Goal: Task Accomplishment & Management: Use online tool/utility

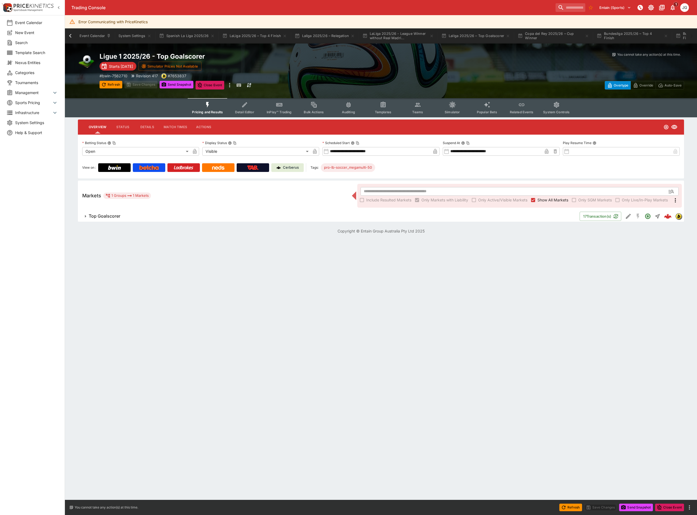
scroll to position [0, 910]
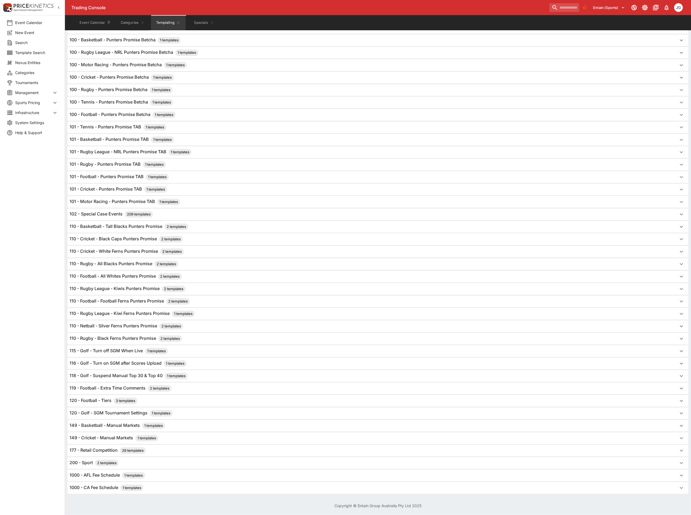
scroll to position [98, 0]
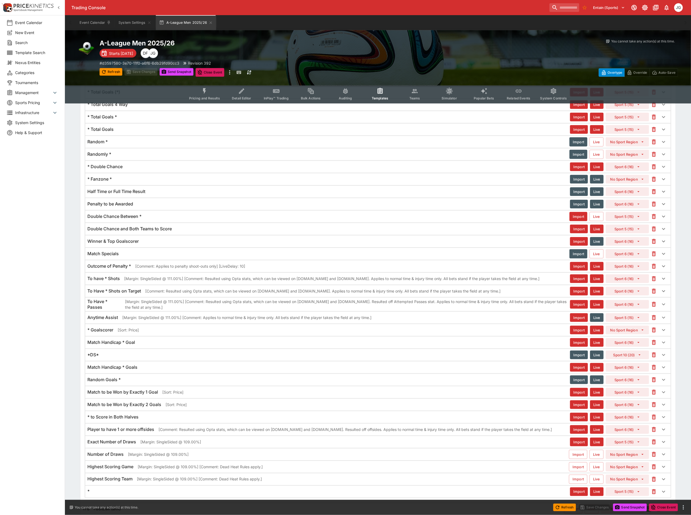
scroll to position [140, 0]
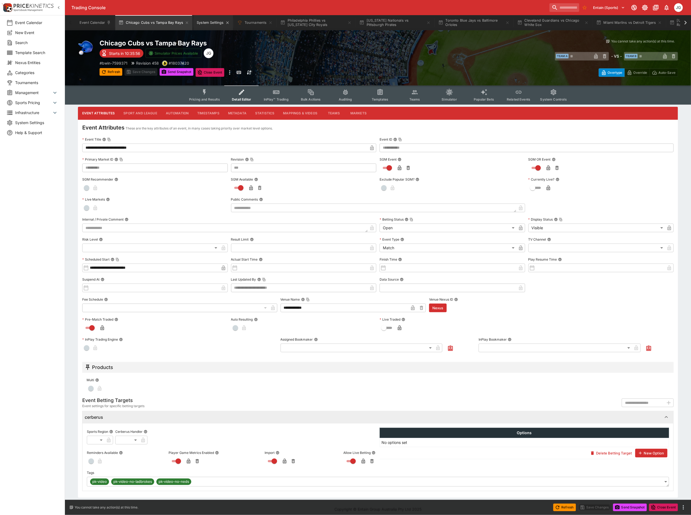
click at [210, 26] on button "System Settings" at bounding box center [212, 22] width 39 height 15
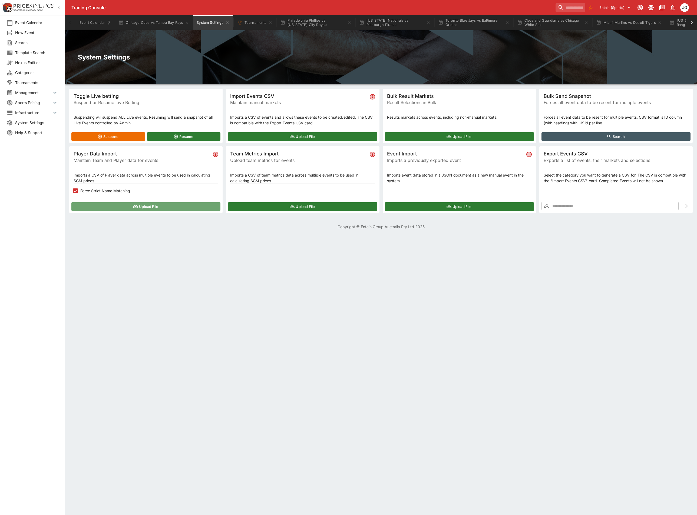
click at [116, 208] on button "Upload File" at bounding box center [145, 206] width 149 height 9
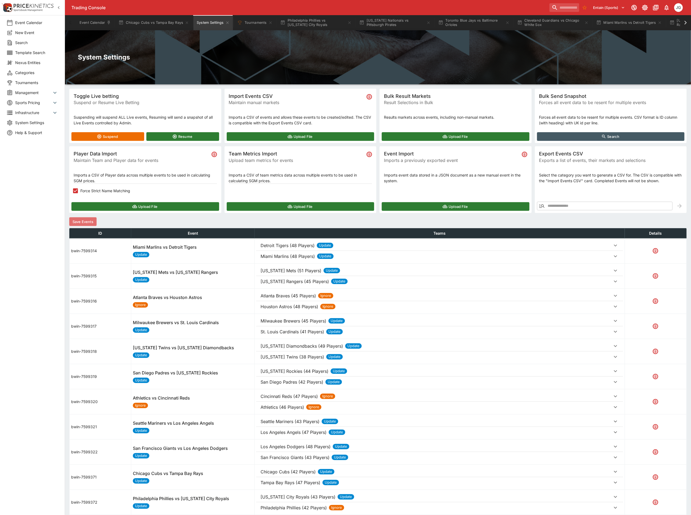
click at [87, 220] on button "Save Events" at bounding box center [82, 221] width 27 height 9
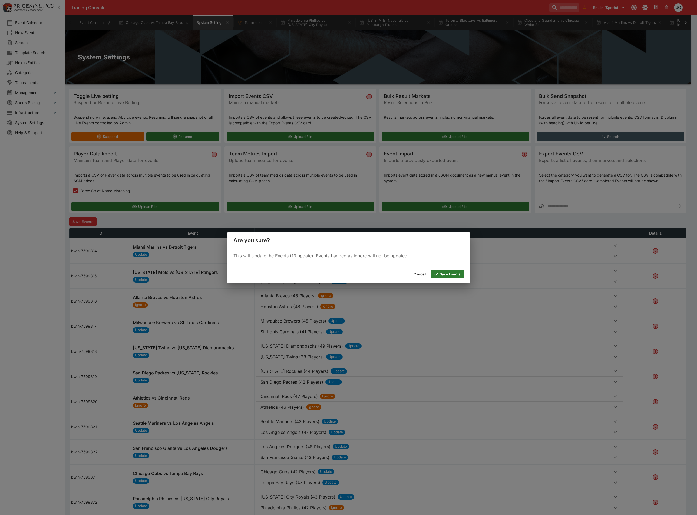
click at [447, 274] on button "Save Events" at bounding box center [447, 274] width 33 height 9
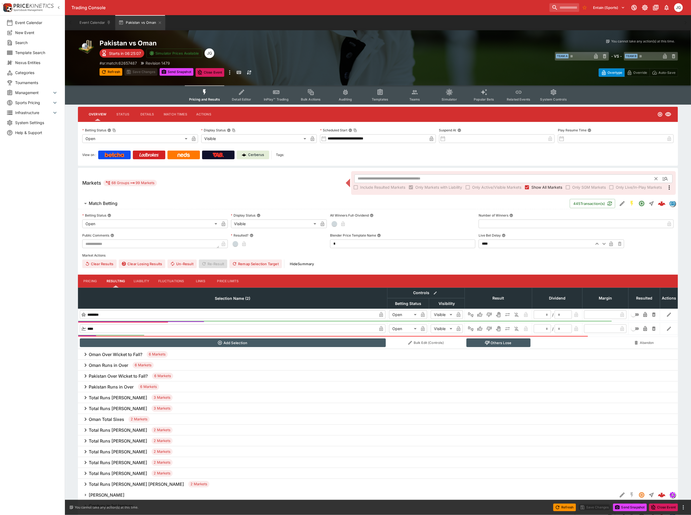
click at [503, 176] on input "text" at bounding box center [504, 178] width 300 height 9
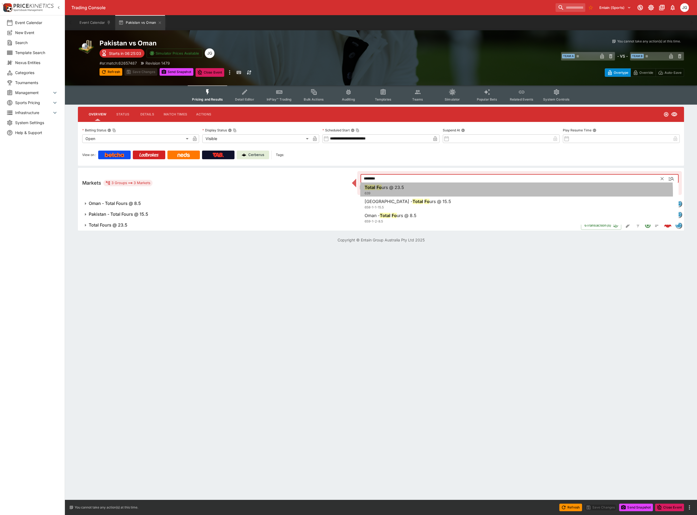
click at [473, 193] on li "Total Fo urs @ 23.5 639" at bounding box center [519, 189] width 318 height 15
type input "**********"
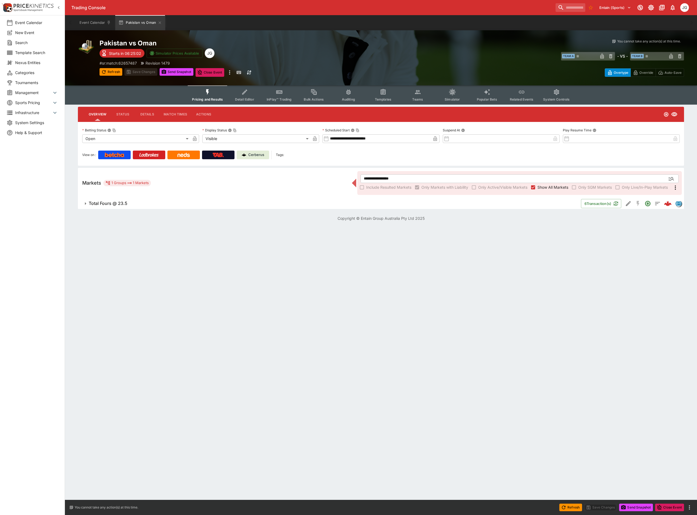
click at [151, 206] on button "Total Fours @ 23.5" at bounding box center [329, 203] width 503 height 11
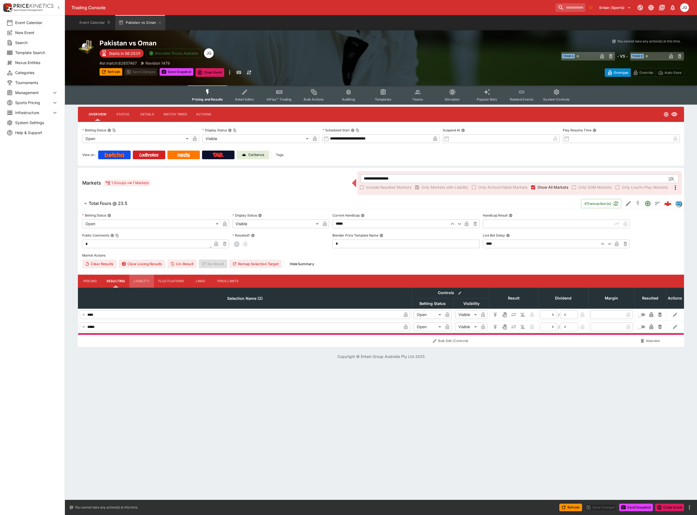
click at [137, 285] on button "Liability" at bounding box center [141, 281] width 24 height 13
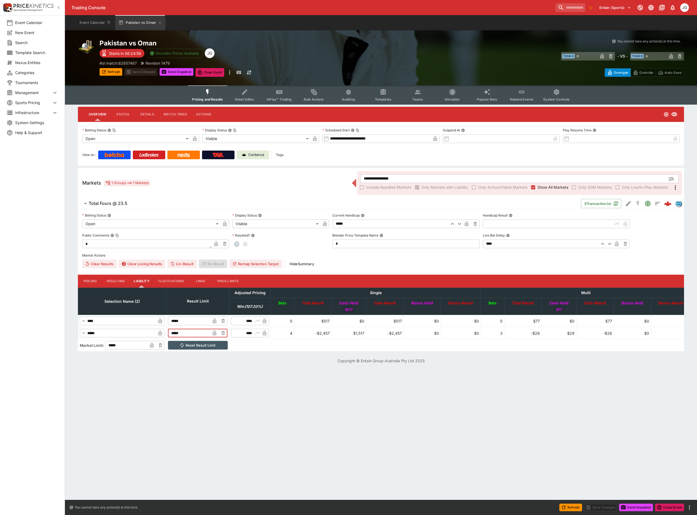
drag, startPoint x: 199, startPoint y: 334, endPoint x: 123, endPoint y: 321, distance: 76.4
click at [123, 321] on tbody "​ **** ​ ***** ​ ​ **** ​ 0 $517 $0 $517 $0 $0 0 $77 $0 $77 $0 $0 ​ ***** ​ ***…" at bounding box center [384, 327] width 613 height 24
type input "*****"
click at [604, 505] on button "Save Changes" at bounding box center [600, 508] width 33 height 8
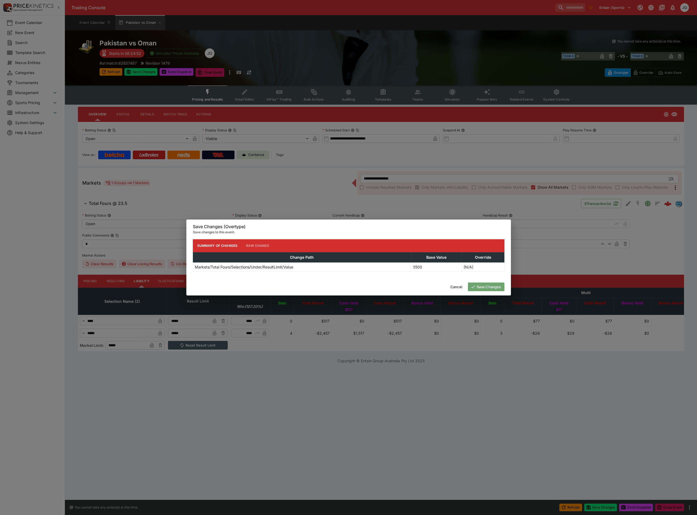
click at [489, 284] on button "Save Changes" at bounding box center [486, 287] width 36 height 9
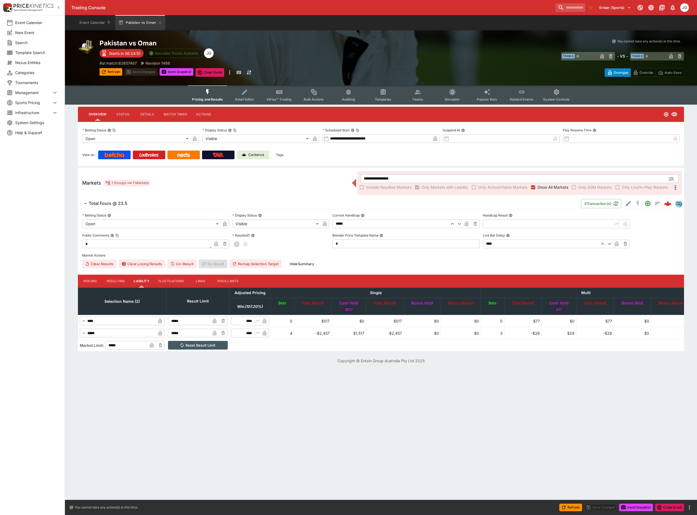
click at [365, 262] on div "Clear Results Clear Losing Results Un-Result Re-Result Remap Selection Target H…" at bounding box center [380, 264] width 597 height 9
click at [92, 279] on button "Pricing" at bounding box center [90, 281] width 24 height 13
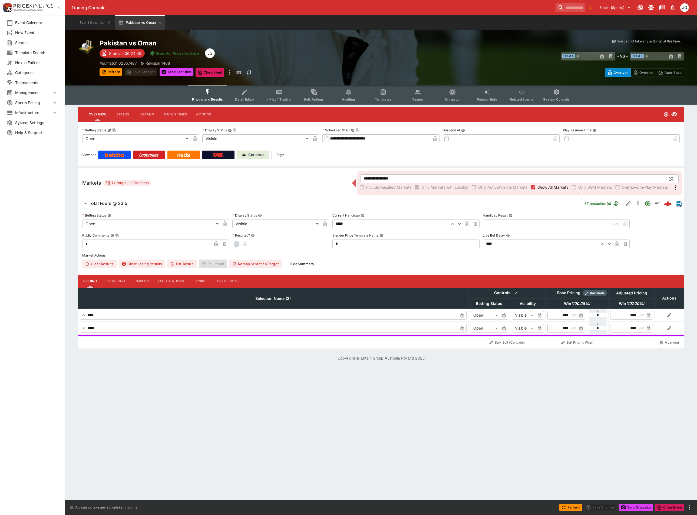
click at [458, 225] on icon "button" at bounding box center [459, 224] width 6 height 6
type input "*****"
click at [602, 508] on button "Save Changes" at bounding box center [600, 508] width 33 height 8
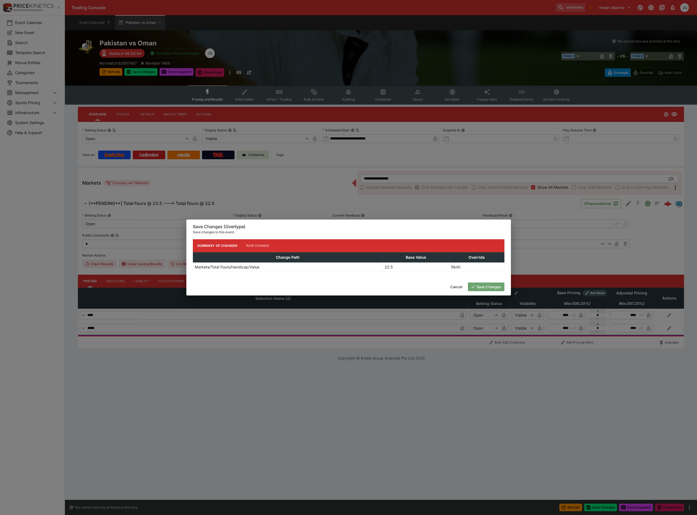
click at [487, 288] on button "Save Changes" at bounding box center [486, 287] width 36 height 9
